Goal: Task Accomplishment & Management: Manage account settings

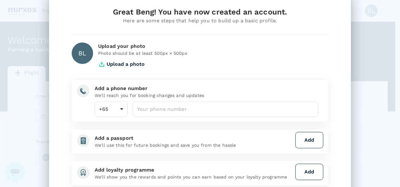
scroll to position [31, 0]
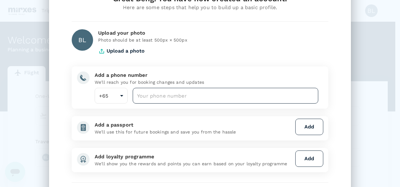
click at [213, 95] on input "number" at bounding box center [226, 96] width 186 height 16
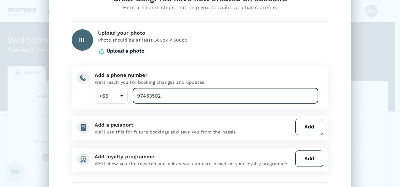
type input "97453502"
click at [365, 110] on div "Great Beng! You have now created an account. Here are some steps that help you …" at bounding box center [200, 93] width 400 height 187
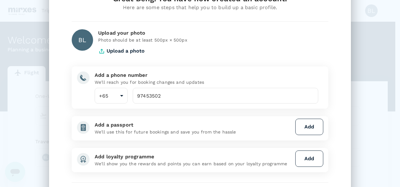
scroll to position [63, 0]
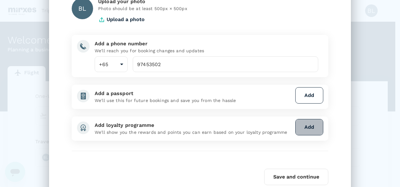
click at [313, 129] on button "Add" at bounding box center [310, 127] width 28 height 16
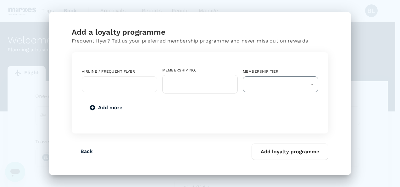
click at [313, 85] on div "​" at bounding box center [281, 84] width 76 height 16
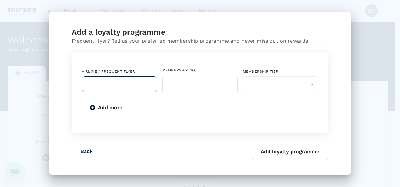
click at [139, 83] on input "text" at bounding box center [115, 84] width 60 height 12
type input "s"
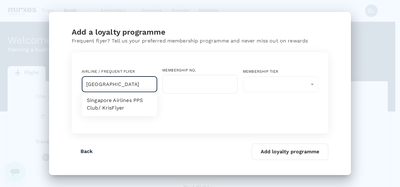
click at [126, 105] on li "Singapore Airlines PPS Club/ KrisFlyer" at bounding box center [120, 104] width 76 height 19
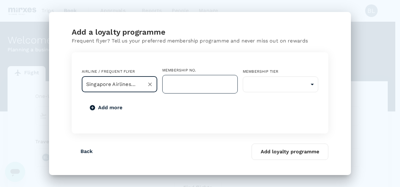
type input "Singapore Airlines PPS Club/ KrisFlyer"
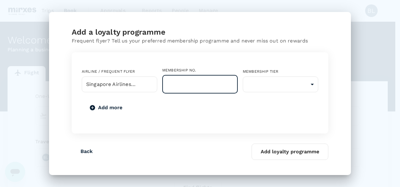
click at [202, 91] on input "text" at bounding box center [200, 84] width 76 height 19
type input "8005844983"
click at [270, 82] on body "Trips Book Approvals 0 Reports People Manage BL Welcome , Beng . Planning a bus…" at bounding box center [200, 129] width 400 height 258
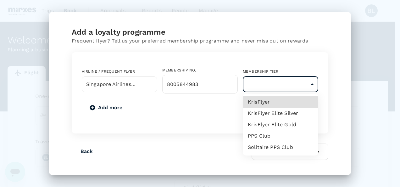
click at [289, 111] on li "KrisFlyer Elite Silver" at bounding box center [281, 113] width 76 height 11
type input "8"
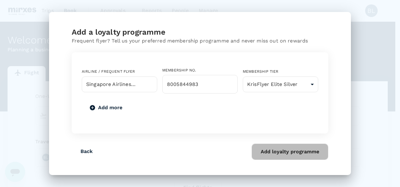
click at [307, 154] on button "Add loyalty programme" at bounding box center [290, 152] width 77 height 16
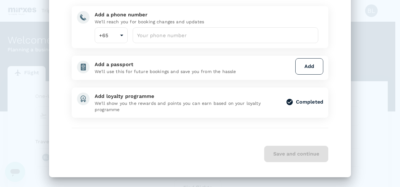
scroll to position [60, 0]
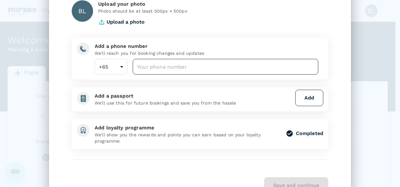
click at [181, 69] on input "number" at bounding box center [226, 67] width 186 height 16
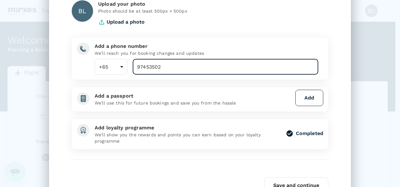
type input "97453502"
click at [313, 99] on button "Add" at bounding box center [310, 98] width 28 height 16
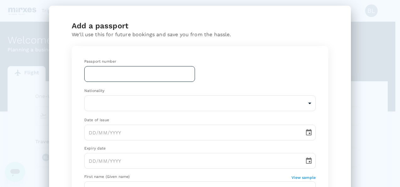
scroll to position [0, 0]
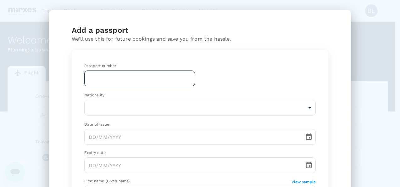
click at [114, 78] on input "text" at bounding box center [139, 78] width 111 height 16
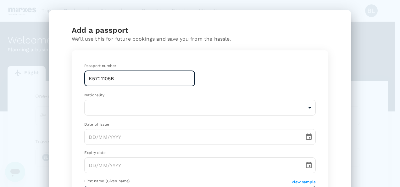
type input "K5721105B"
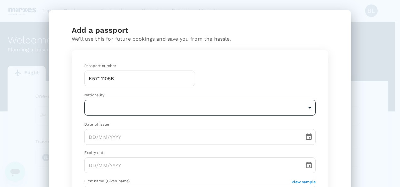
click at [121, 105] on body "Trips Book Approvals 0 Reports People Manage BL Welcome , Beng . Planning a bus…" at bounding box center [200, 129] width 400 height 258
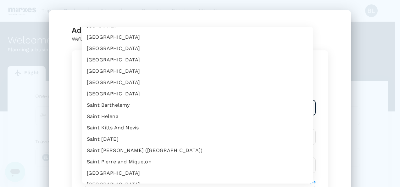
scroll to position [2151, 0]
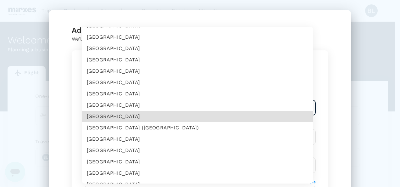
click at [125, 114] on li "[GEOGRAPHIC_DATA]" at bounding box center [198, 116] width 232 height 11
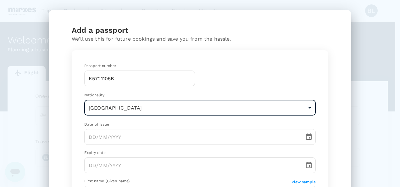
type input "SG"
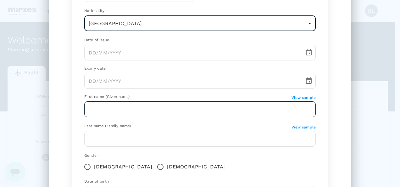
scroll to position [94, 0]
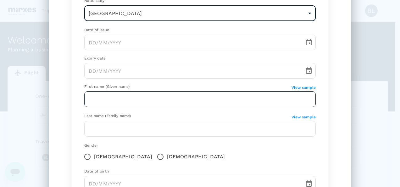
click at [171, 99] on input "text" at bounding box center [200, 99] width 232 height 16
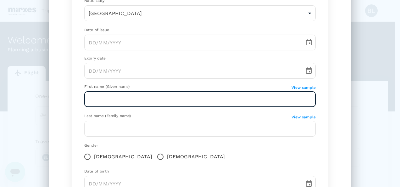
type input "[PERSON_NAME]"
type input "Choo"
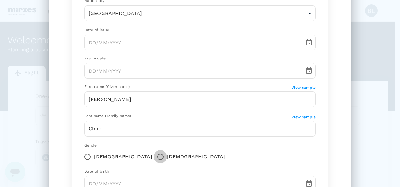
click at [154, 157] on input "[DEMOGRAPHIC_DATA]" at bounding box center [160, 156] width 13 height 13
radio input "true"
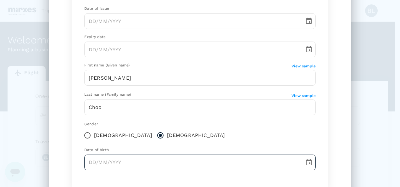
scroll to position [126, 0]
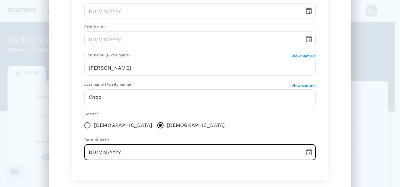
drag, startPoint x: 91, startPoint y: 152, endPoint x: 166, endPoint y: 150, distance: 75.6
click at [91, 152] on input "DD/MM/YYYY" at bounding box center [192, 152] width 216 height 16
type input "[DATE]"
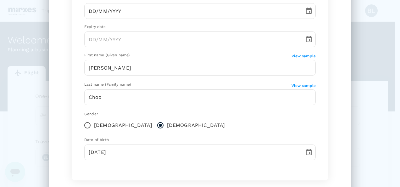
drag, startPoint x: 89, startPoint y: 11, endPoint x: 316, endPoint y: 43, distance: 229.4
click at [89, 11] on input "DD/MM/YYYY" at bounding box center [192, 11] width 216 height 16
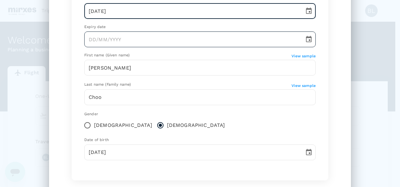
type input "[DATE]"
click at [88, 42] on input "DD/MM/YYYY" at bounding box center [192, 39] width 216 height 16
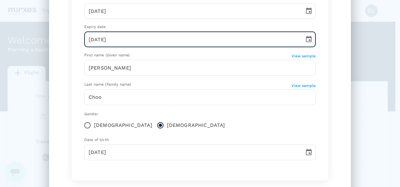
type input "[DATE]"
click at [357, 112] on div "Add a passport We'll use this for future bookings and save you from the hassle.…" at bounding box center [200, 93] width 400 height 187
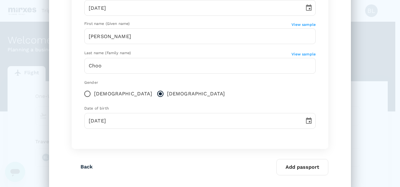
scroll to position [171, 0]
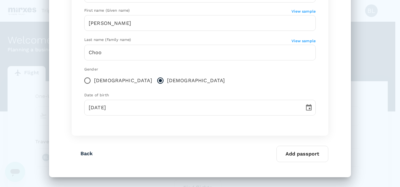
click at [156, 125] on div "Passport number [PASSPORT] ​ Nationality [DEMOGRAPHIC_DATA] SG ​ Date of issue …" at bounding box center [200, 6] width 247 height 243
click at [296, 156] on button "Add passport" at bounding box center [303, 154] width 52 height 16
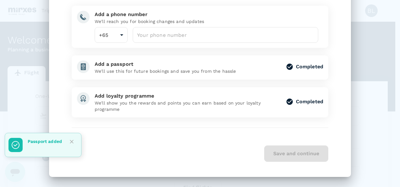
scroll to position [92, 0]
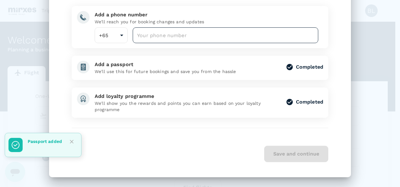
drag, startPoint x: 166, startPoint y: 39, endPoint x: 169, endPoint y: 39, distance: 3.2
click at [166, 39] on input "number" at bounding box center [226, 35] width 186 height 16
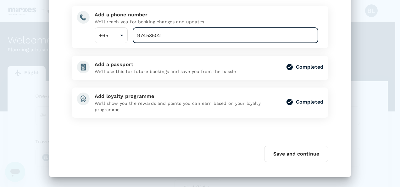
type input "97453502"
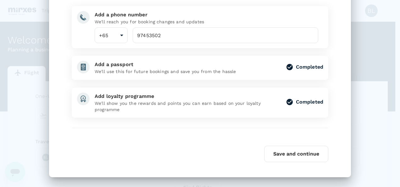
click at [374, 127] on div "Great Beng! You have now created an account. Here are some steps that help you …" at bounding box center [200, 93] width 400 height 187
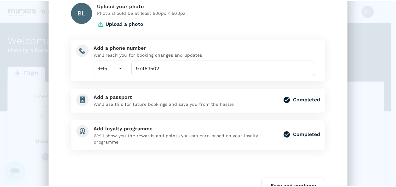
scroll to position [63, 0]
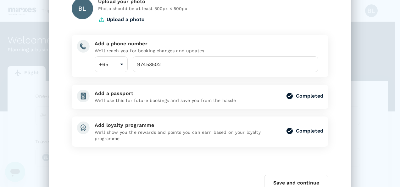
click at [304, 181] on button "Save and continue" at bounding box center [296, 183] width 64 height 16
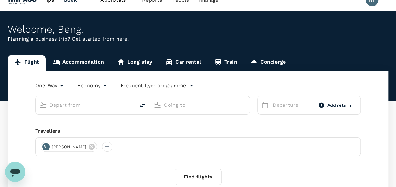
scroll to position [0, 0]
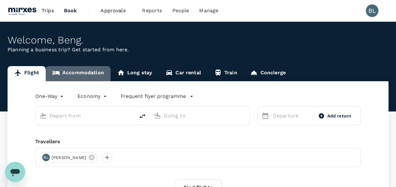
click at [74, 69] on link "Accommodation" at bounding box center [78, 73] width 65 height 15
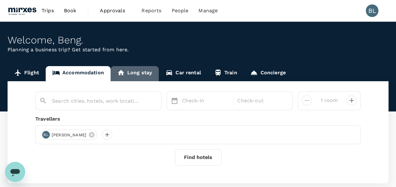
click at [136, 71] on link "Long stay" at bounding box center [134, 73] width 48 height 15
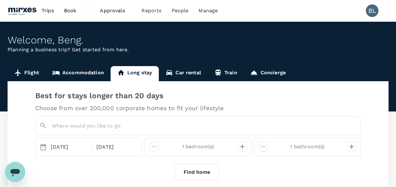
click at [179, 71] on link "Car rental" at bounding box center [183, 73] width 49 height 15
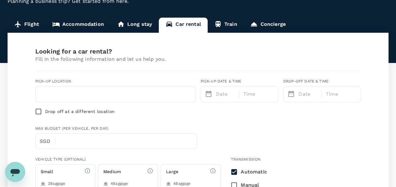
scroll to position [63, 0]
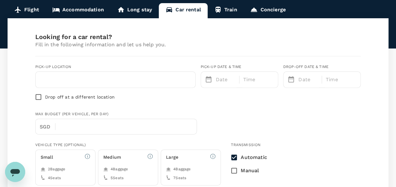
type input "97453502"
type input "[EMAIL_ADDRESS][DOMAIN_NAME]"
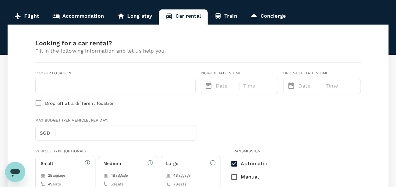
scroll to position [0, 0]
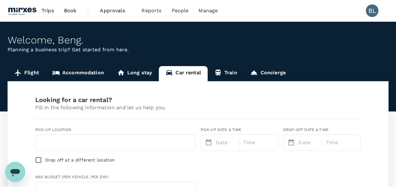
click at [225, 74] on link "Train" at bounding box center [225, 73] width 36 height 15
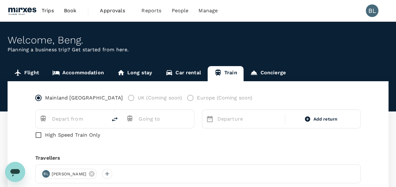
click at [270, 74] on link "Concierge" at bounding box center [267, 73] width 48 height 15
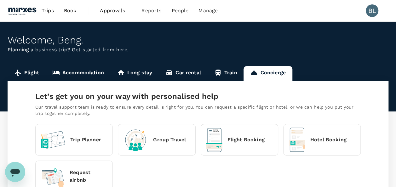
click at [89, 72] on link "Accommodation" at bounding box center [78, 73] width 65 height 15
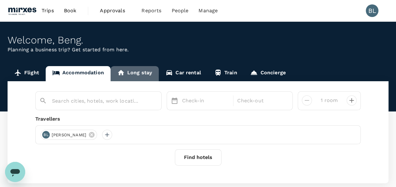
click at [148, 76] on link "Long stay" at bounding box center [134, 73] width 48 height 15
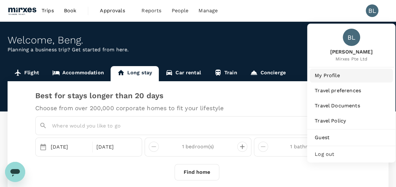
click at [338, 79] on span "My Profile" at bounding box center [350, 76] width 73 height 8
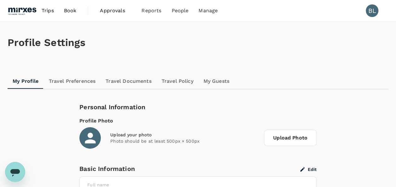
click at [68, 77] on link "Travel Preferences" at bounding box center [72, 81] width 57 height 15
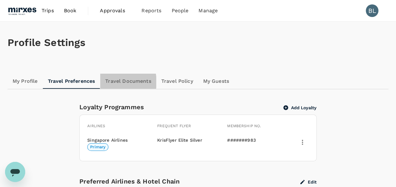
click at [110, 82] on link "Travel Documents" at bounding box center [128, 81] width 56 height 15
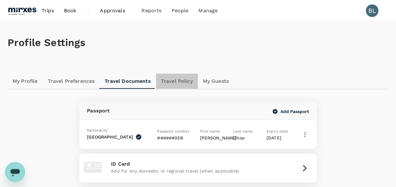
click at [186, 79] on link "Travel Policy" at bounding box center [177, 81] width 42 height 15
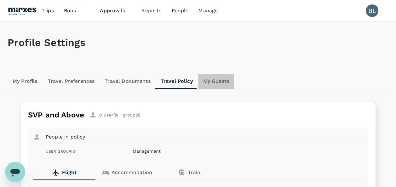
click at [218, 81] on link "My Guests" at bounding box center [216, 81] width 36 height 15
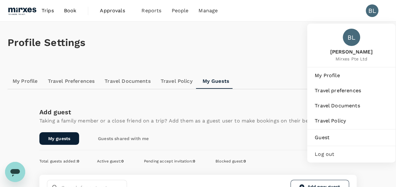
click at [322, 153] on span "Log out" at bounding box center [350, 154] width 73 height 8
